Goal: Check status

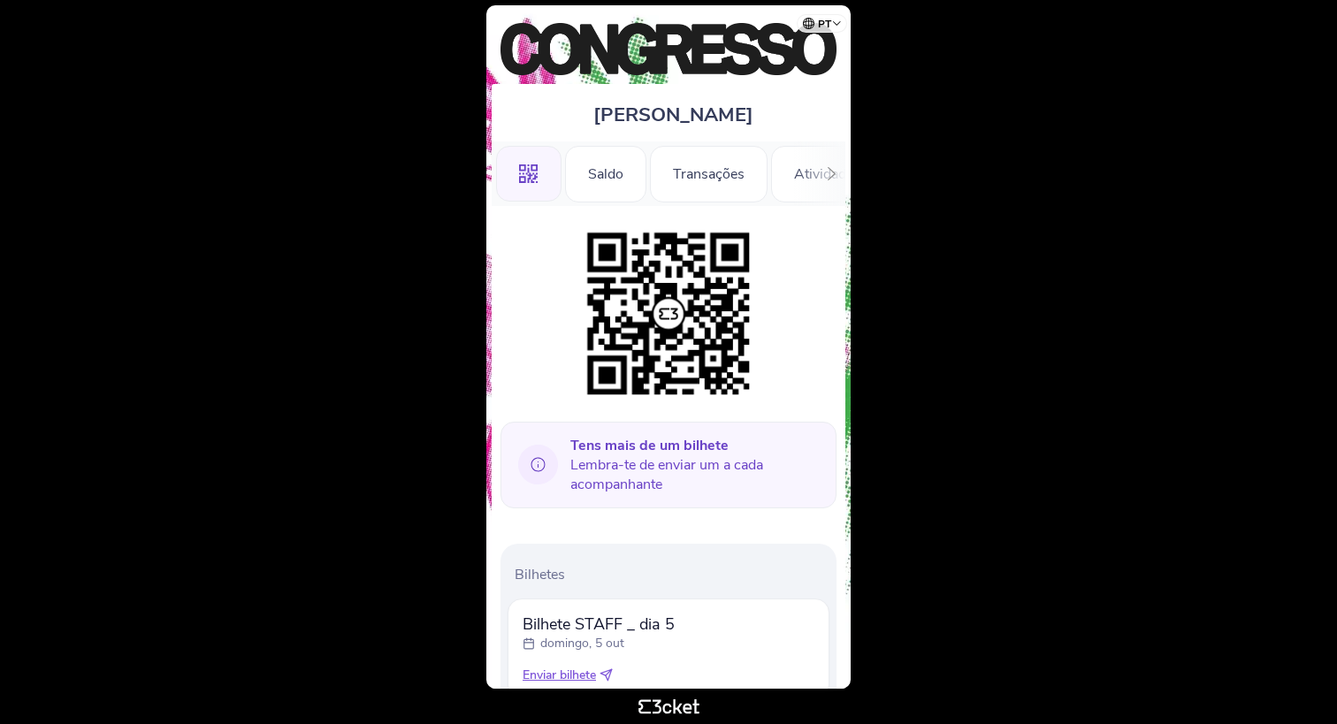
scroll to position [354, 0]
click at [952, 111] on body "pt Português (Portugal) English Español Catalan Français Vanessa Germano .st0{f…" at bounding box center [668, 362] width 1322 height 710
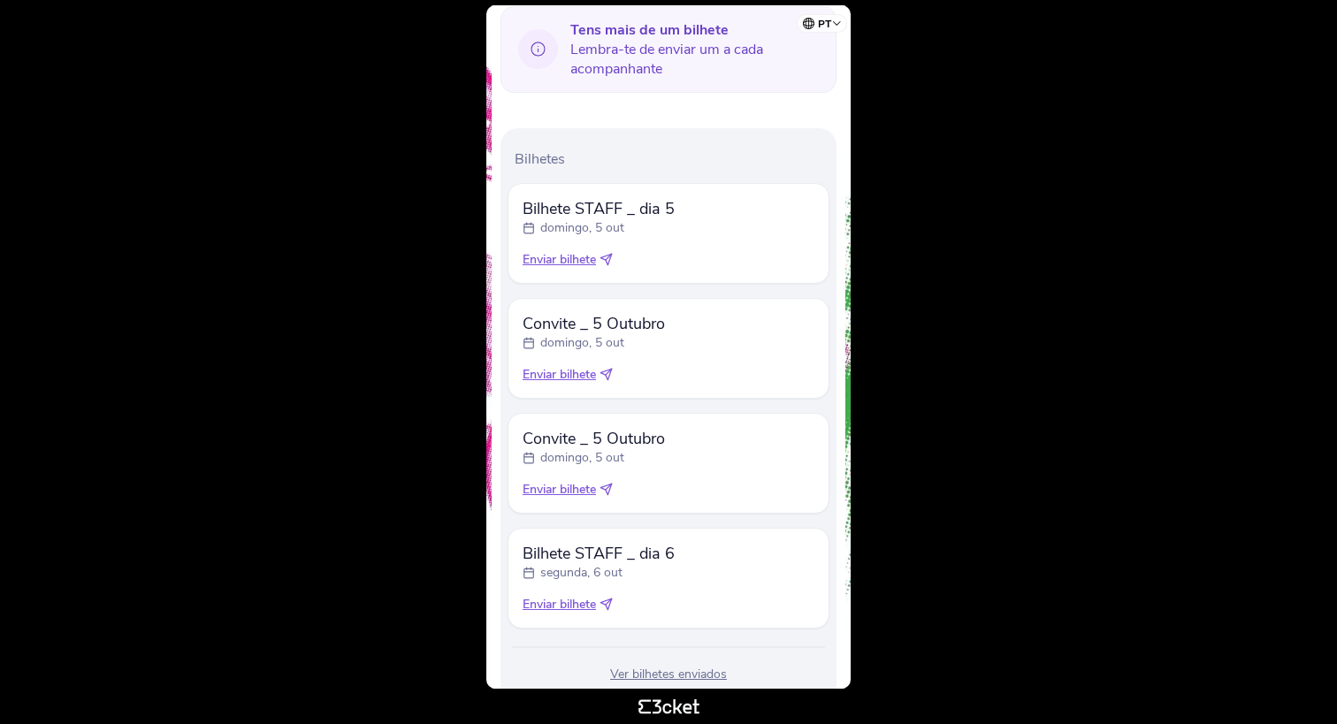
scroll to position [470, 0]
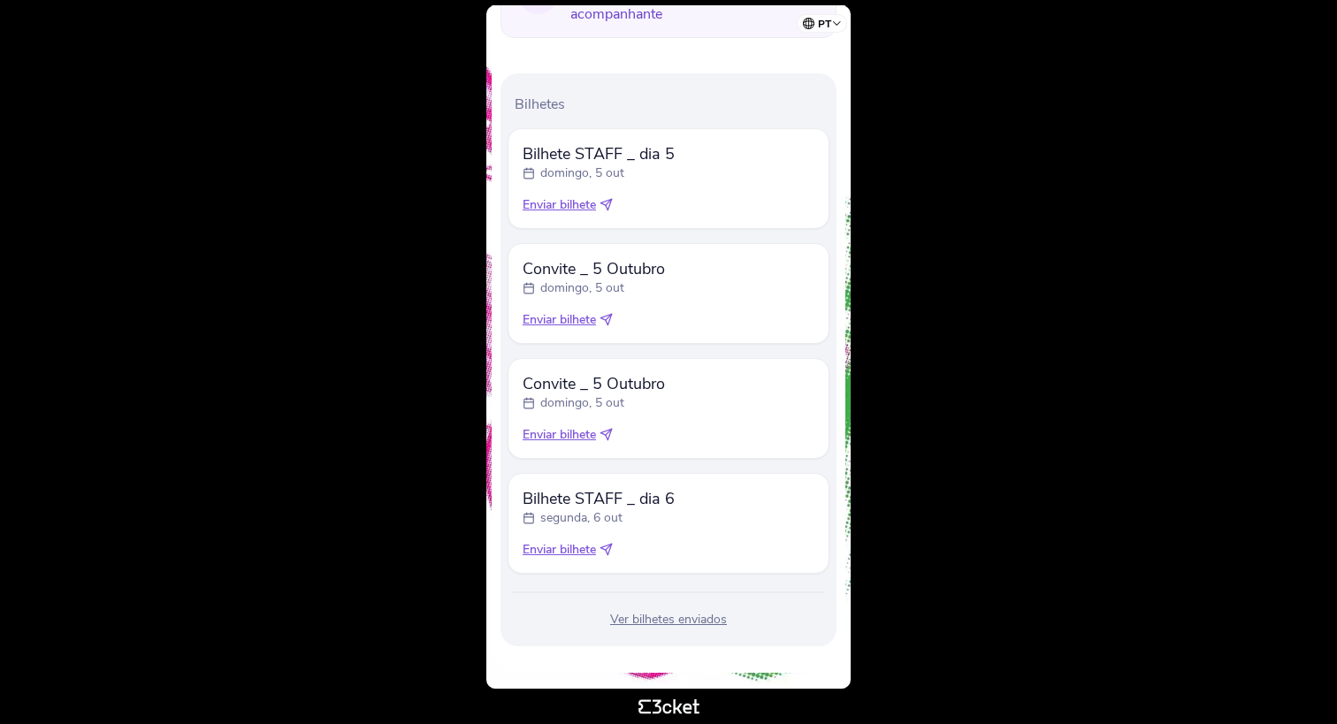
click at [657, 620] on div "Ver bilhetes enviados" at bounding box center [668, 620] width 322 height 18
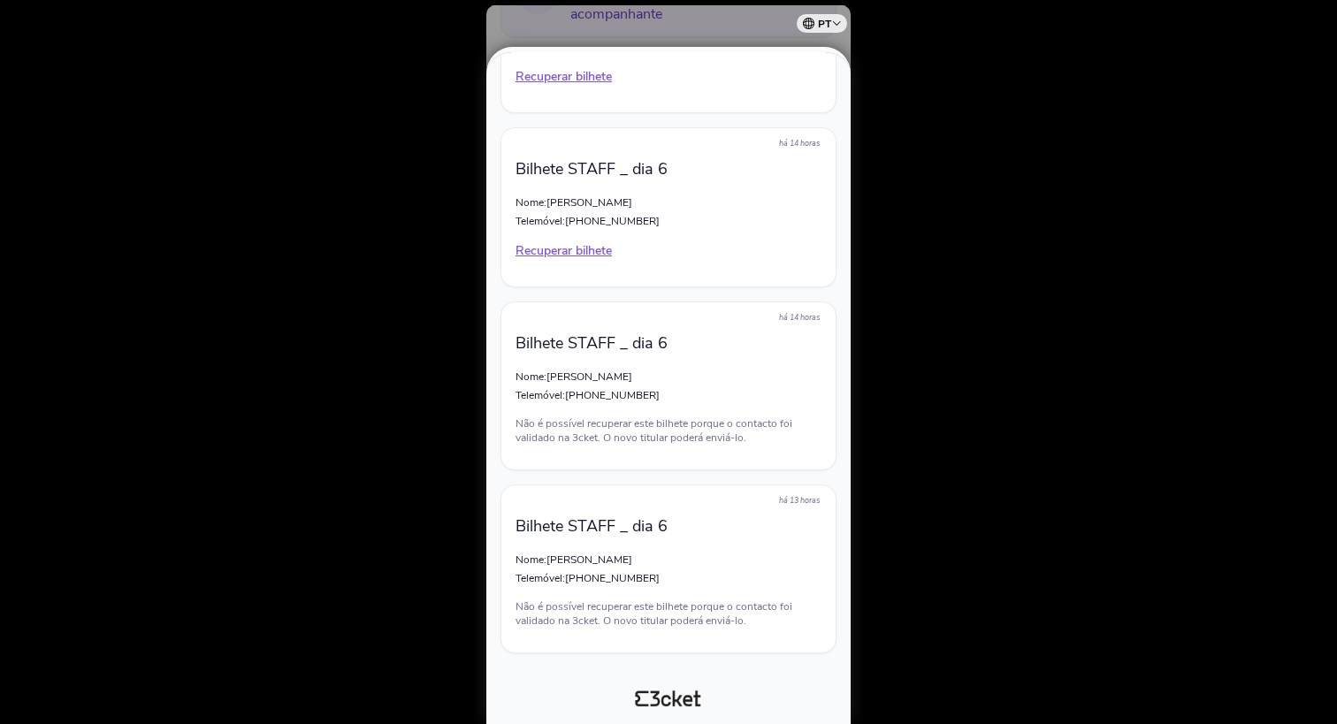
scroll to position [1623, 0]
